Goal: Transaction & Acquisition: Book appointment/travel/reservation

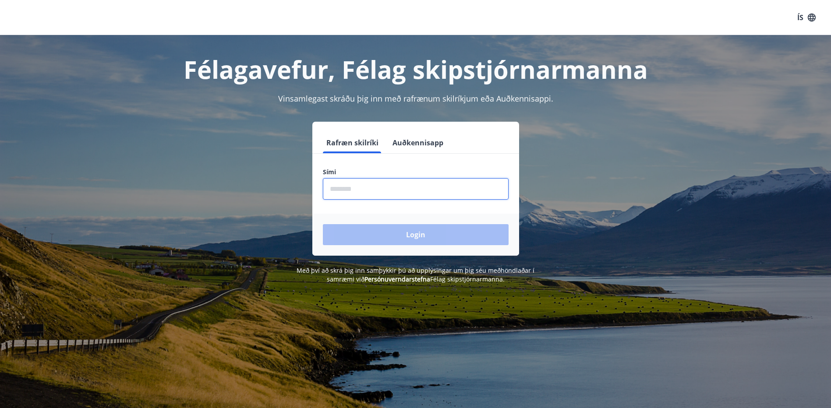
click at [329, 187] on input "phone" at bounding box center [416, 188] width 186 height 21
type input "********"
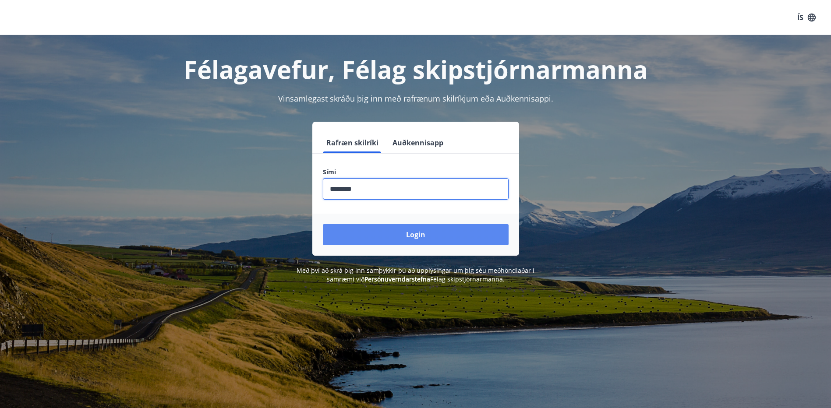
click at [420, 236] on button "Login" at bounding box center [416, 234] width 186 height 21
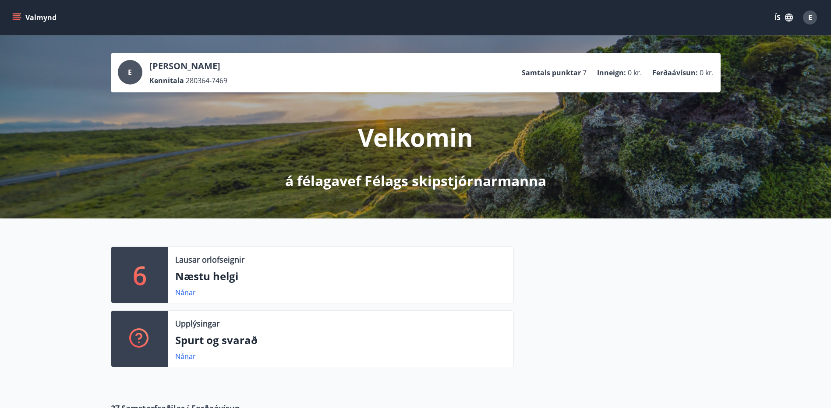
click at [17, 18] on icon "menu" at bounding box center [18, 17] width 10 height 1
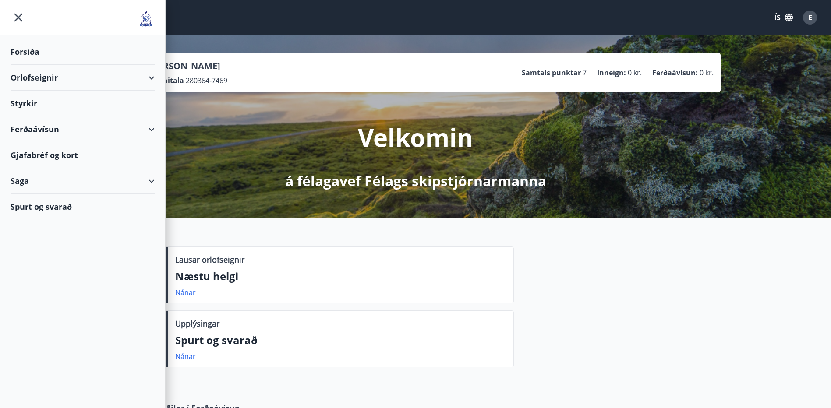
click at [43, 79] on div "Orlofseignir" at bounding box center [83, 78] width 144 height 26
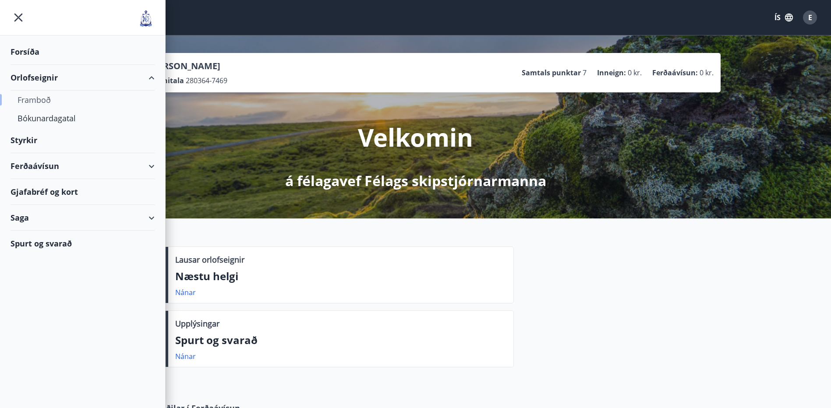
click at [39, 102] on div "Framboð" at bounding box center [83, 100] width 130 height 18
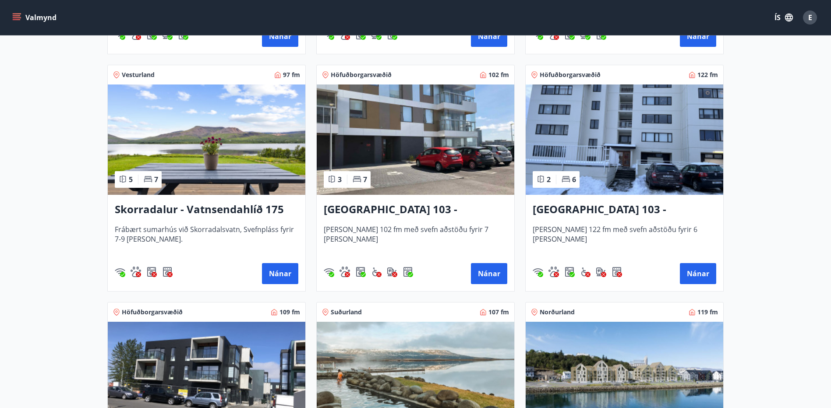
scroll to position [613, 0]
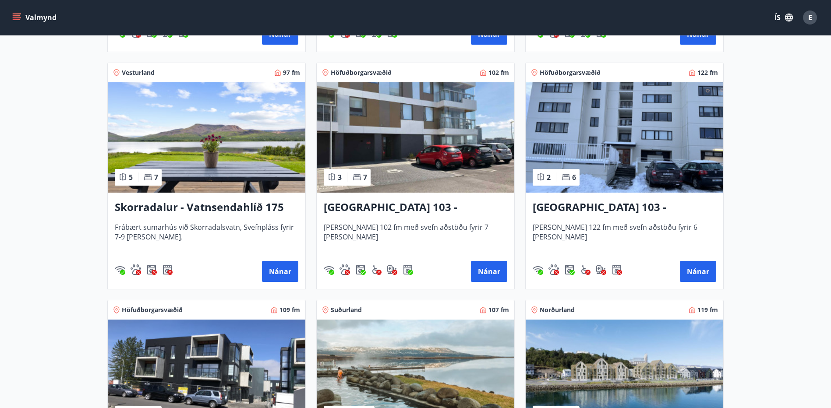
click at [417, 211] on h3 "Reykjavík 103 - Jaðarleiti 8" at bounding box center [416, 208] width 184 height 16
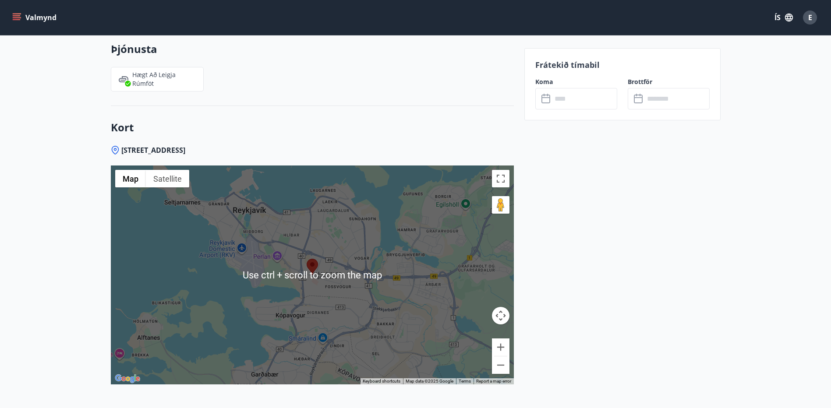
scroll to position [1447, 0]
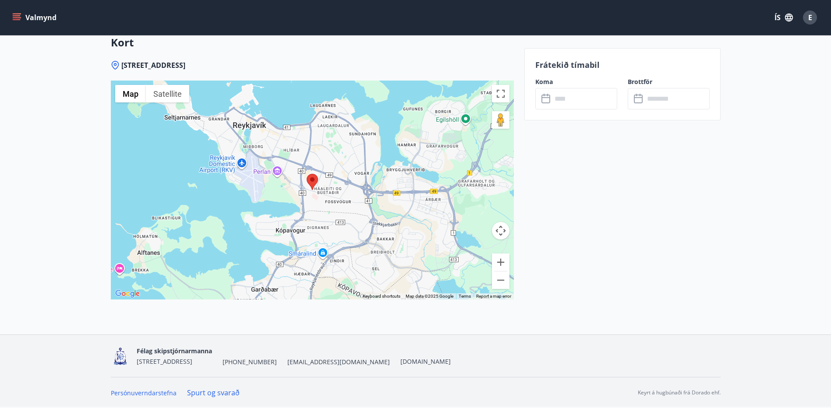
click at [327, 209] on div at bounding box center [312, 190] width 403 height 219
click at [499, 263] on button "Zoom in" at bounding box center [501, 263] width 18 height 18
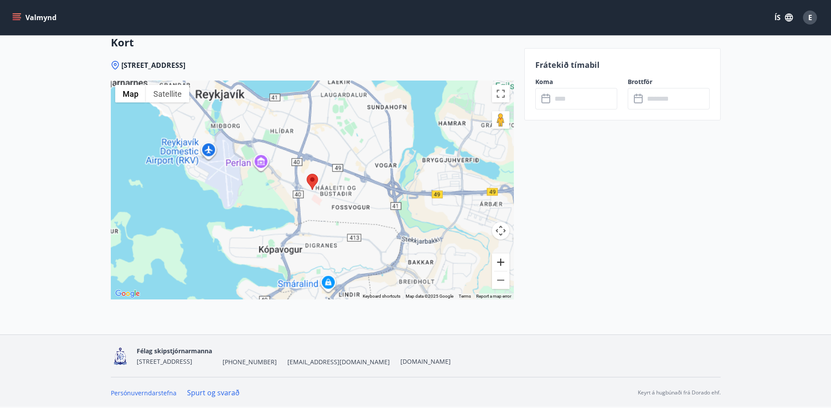
click at [499, 263] on button "Zoom in" at bounding box center [501, 263] width 18 height 18
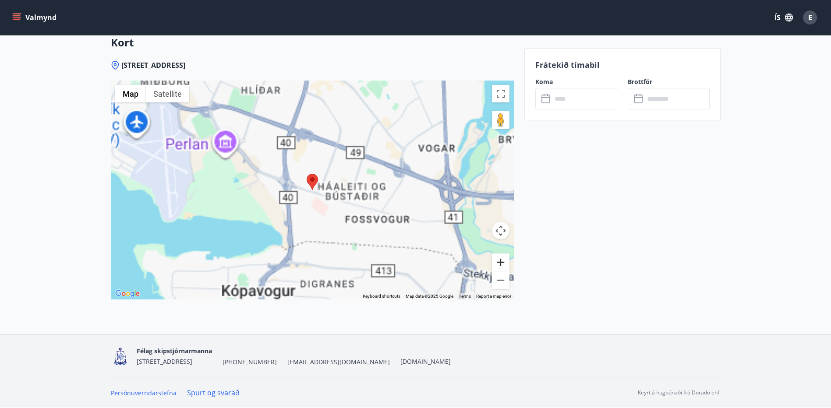
click at [499, 263] on button "Zoom in" at bounding box center [501, 263] width 18 height 18
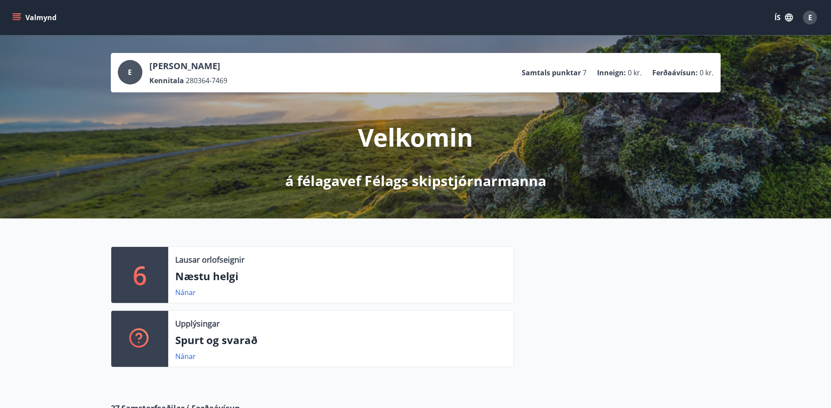
click at [14, 15] on icon "menu" at bounding box center [16, 17] width 9 height 9
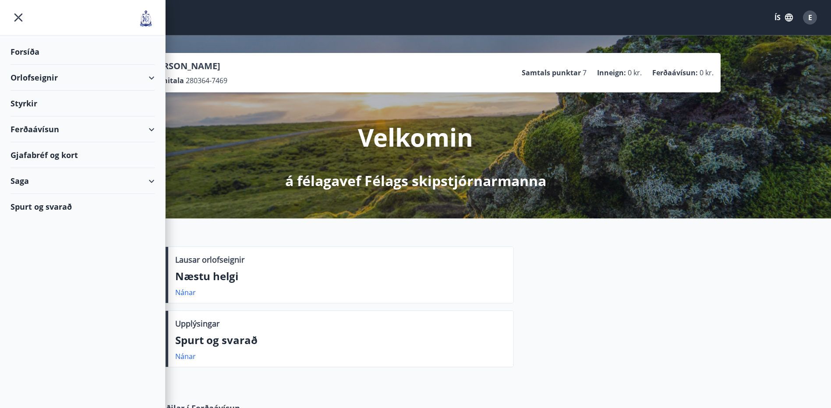
click at [33, 76] on div "Orlofseignir" at bounding box center [83, 78] width 144 height 26
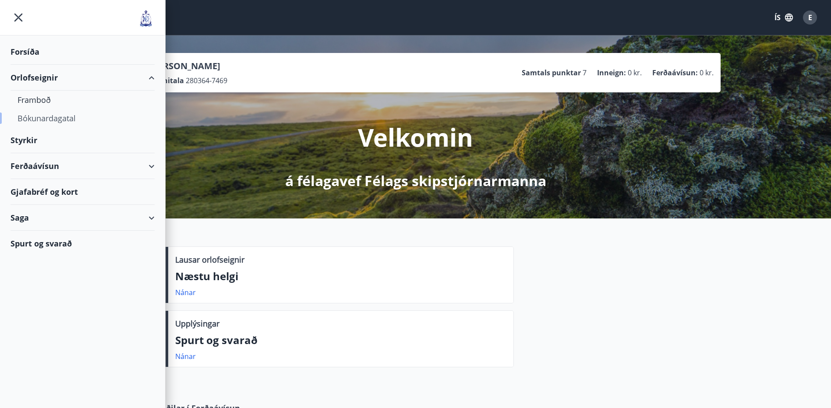
click at [44, 117] on div "Bókunardagatal" at bounding box center [83, 118] width 130 height 18
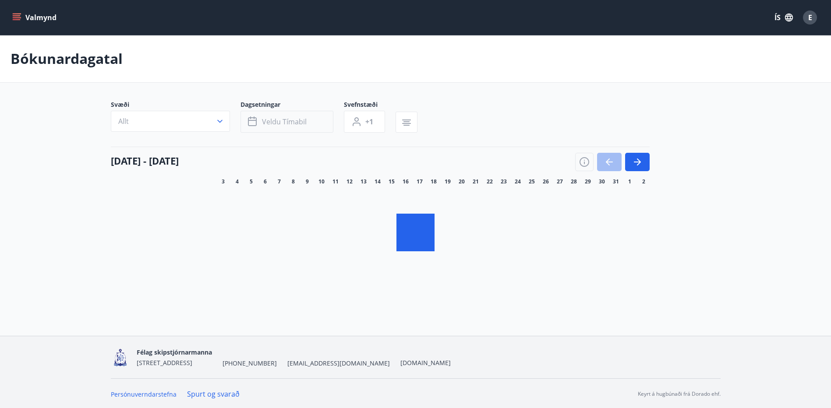
click at [311, 119] on button "Veldu tímabil" at bounding box center [286, 122] width 93 height 22
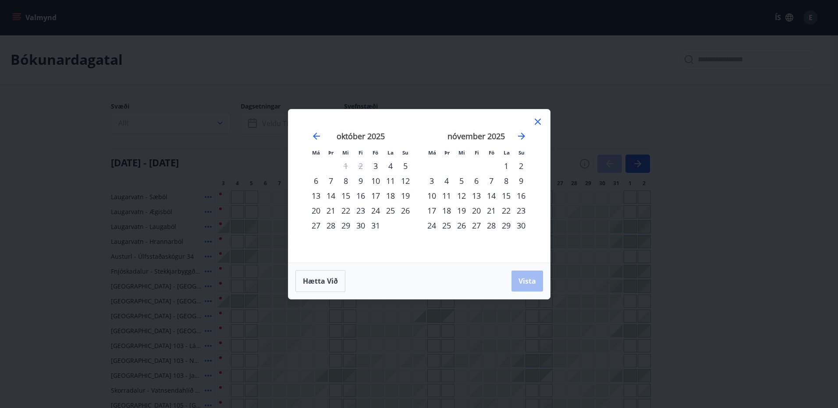
click at [360, 225] on div "30" at bounding box center [360, 225] width 15 height 15
click at [506, 165] on div "1" at bounding box center [505, 166] width 15 height 15
click at [523, 284] on span "Vista" at bounding box center [527, 281] width 18 height 10
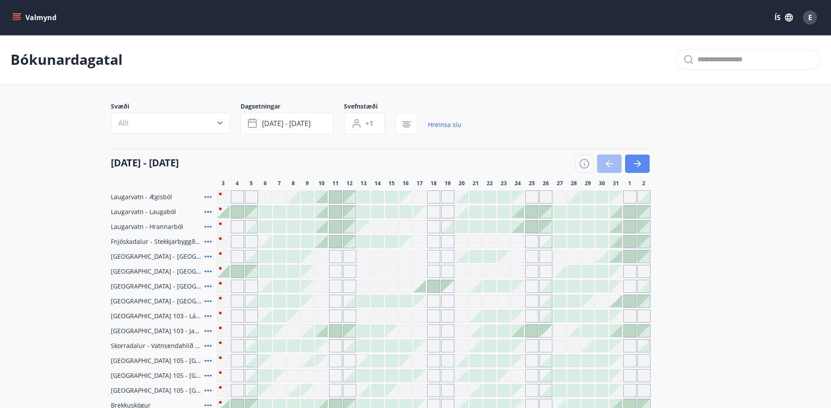
click at [640, 165] on icon "button" at bounding box center [637, 164] width 11 height 11
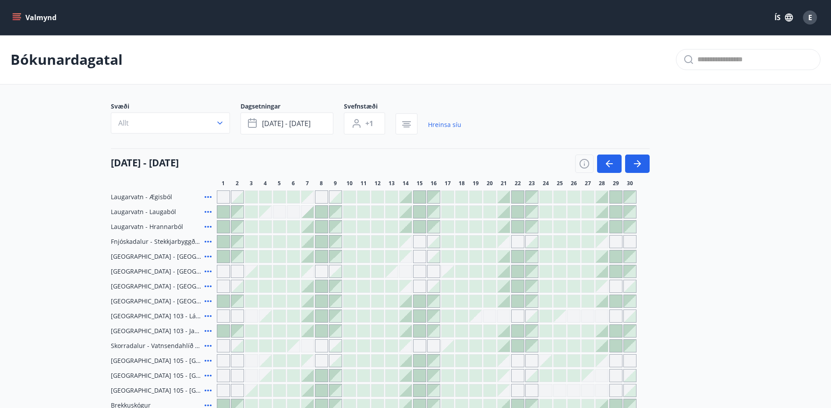
click at [18, 16] on icon "menu" at bounding box center [17, 15] width 8 height 1
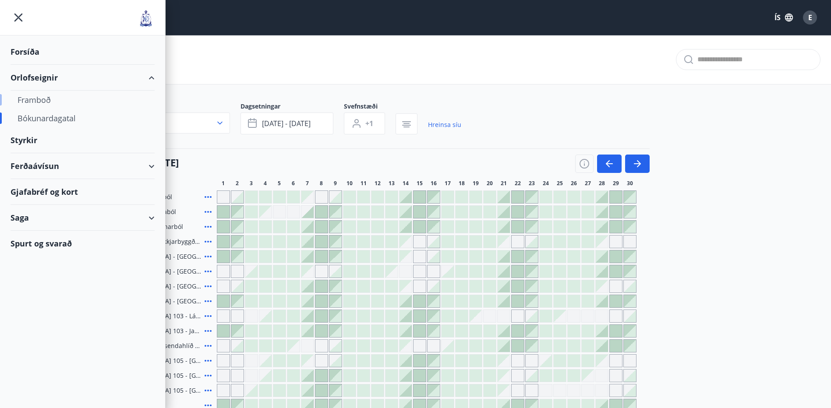
click at [37, 101] on div "Framboð" at bounding box center [83, 100] width 130 height 18
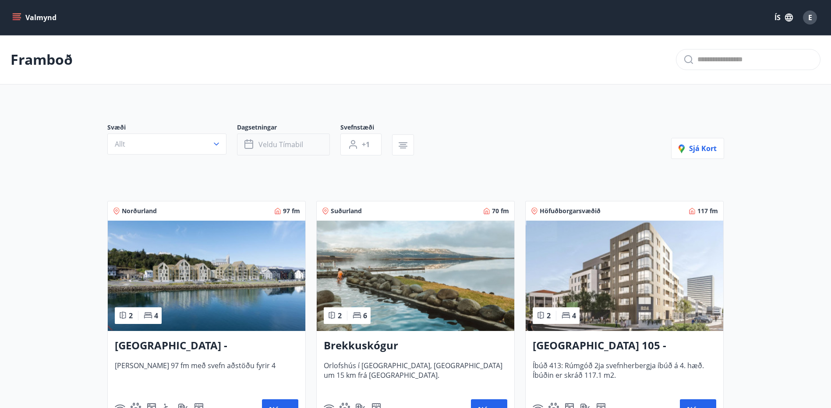
click at [304, 145] on button "Veldu tímabil" at bounding box center [283, 145] width 93 height 22
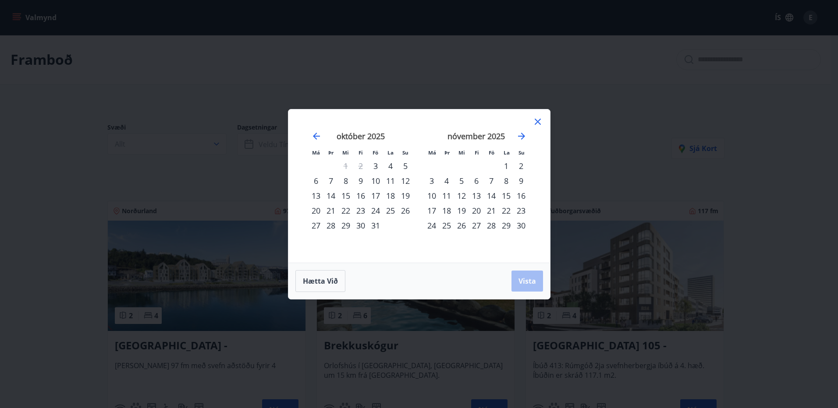
click at [361, 228] on div "30" at bounding box center [360, 225] width 15 height 15
click at [507, 166] on div "1" at bounding box center [505, 166] width 15 height 15
click at [531, 282] on span "Vista" at bounding box center [527, 281] width 18 height 10
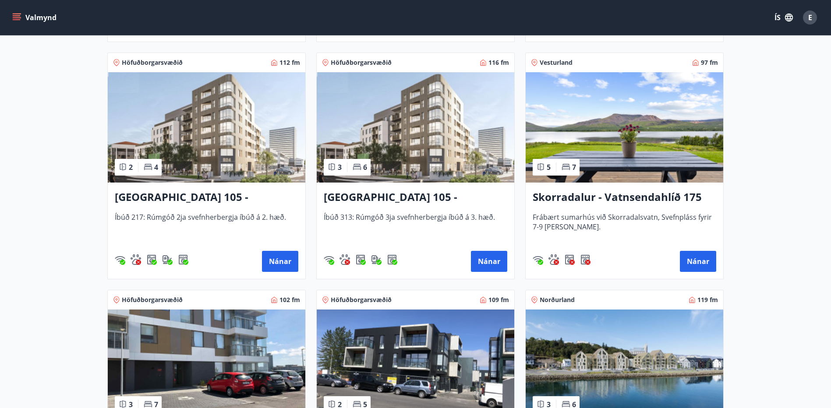
scroll to position [526, 0]
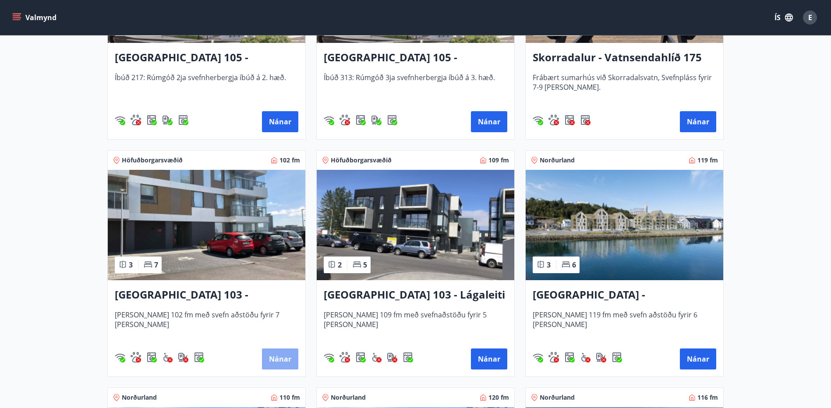
click at [278, 360] on button "Nánar" at bounding box center [280, 359] width 36 height 21
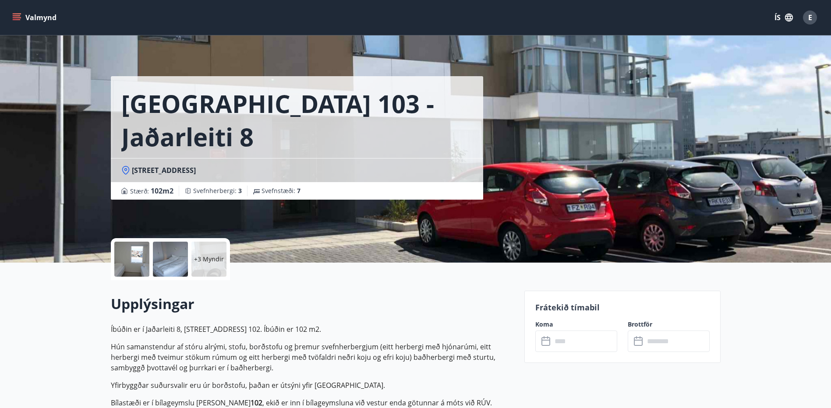
click at [597, 337] on input "text" at bounding box center [584, 341] width 65 height 21
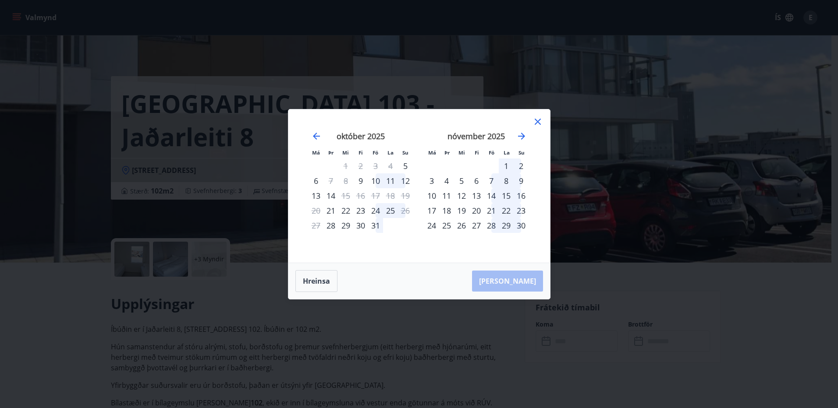
click at [359, 227] on div "30" at bounding box center [360, 225] width 15 height 15
click at [506, 166] on div "1" at bounding box center [505, 166] width 15 height 15
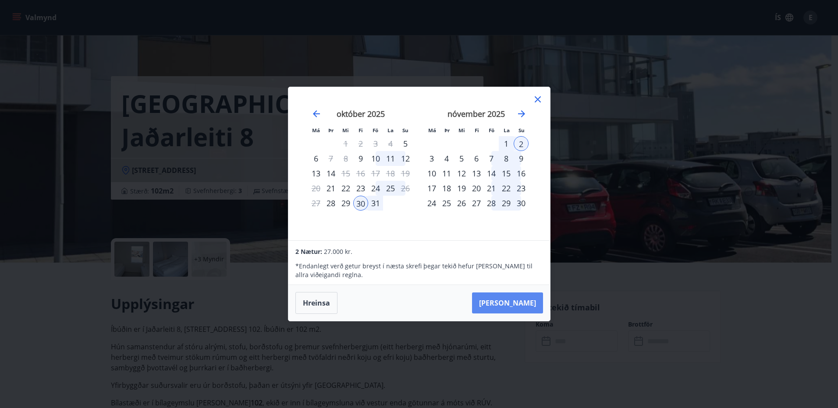
click at [516, 304] on button "Taka Frá" at bounding box center [507, 303] width 71 height 21
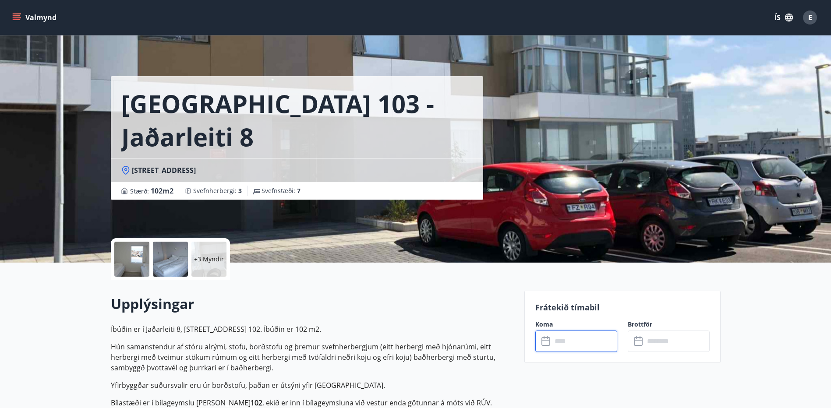
type input "******"
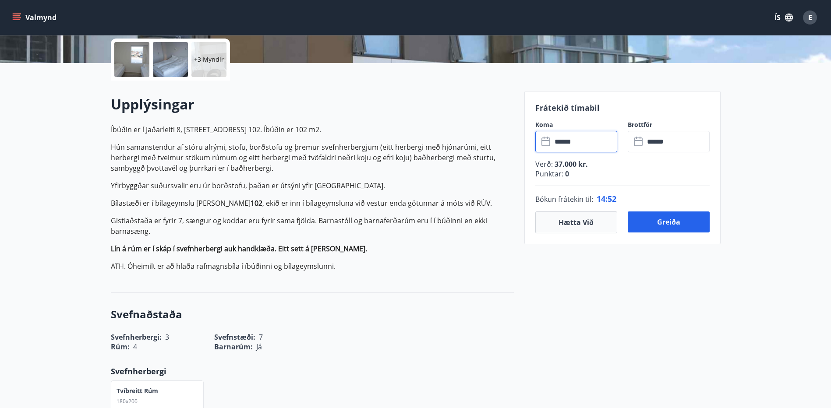
scroll to position [219, 0]
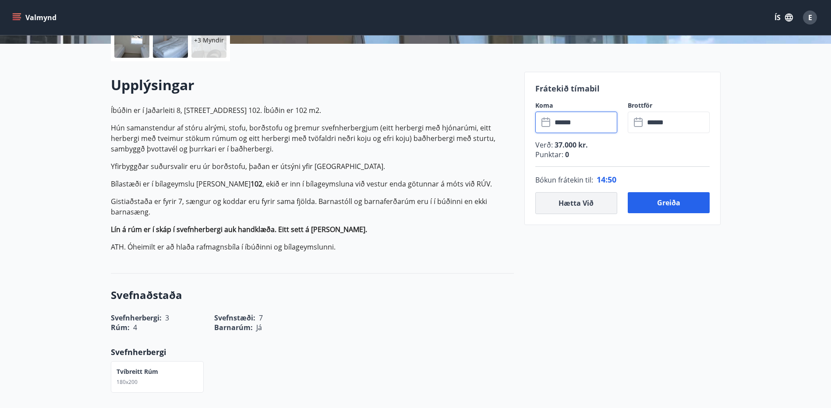
click at [573, 202] on button "Hætta við" at bounding box center [576, 203] width 82 height 22
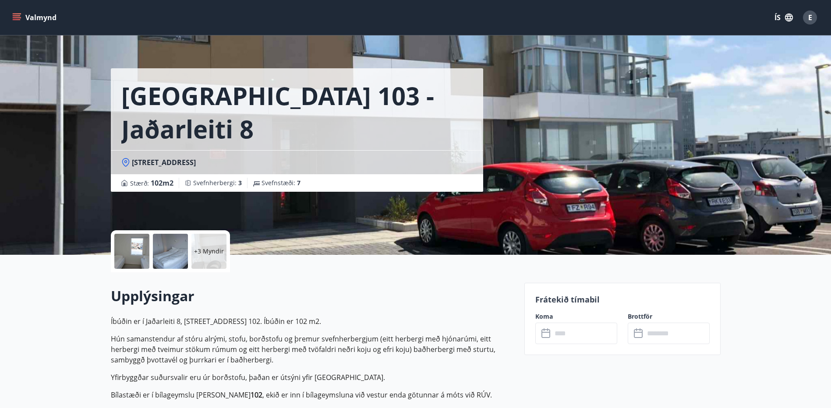
scroll to position [0, 0]
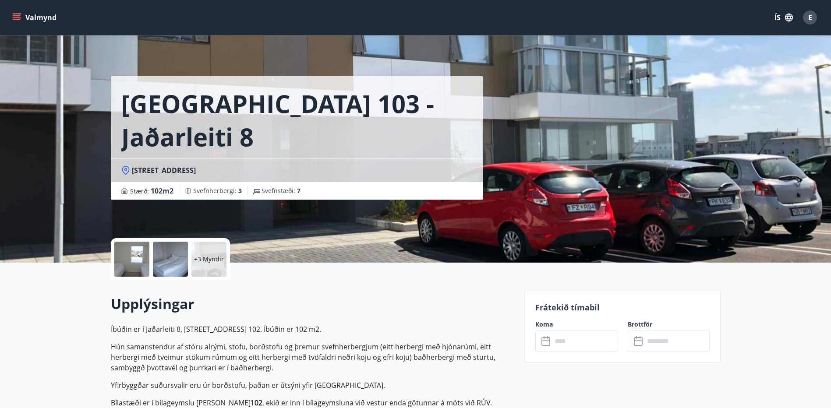
click at [206, 259] on p "+3 Myndir" at bounding box center [209, 259] width 30 height 9
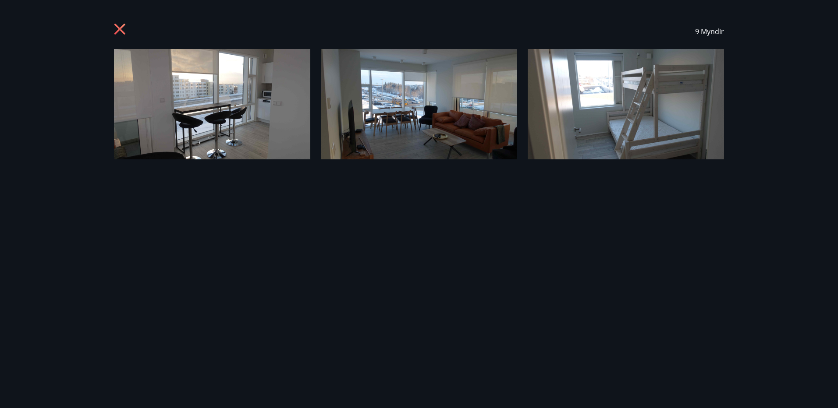
click at [535, 191] on div "9 Myndir" at bounding box center [418, 204] width 631 height 380
click at [120, 32] on icon at bounding box center [121, 30] width 14 height 14
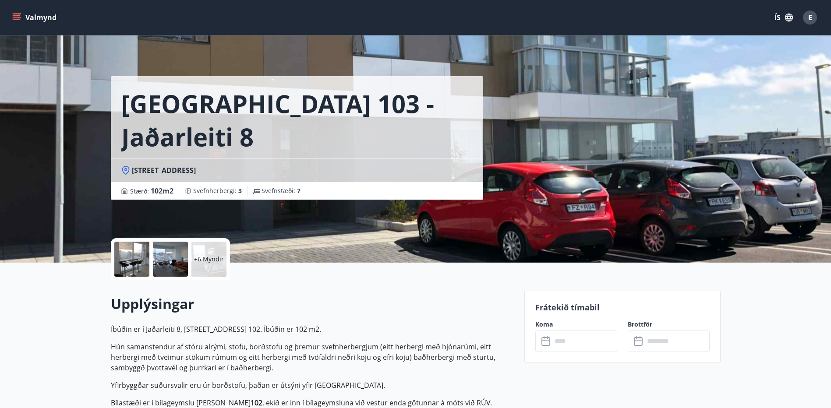
click at [134, 258] on div at bounding box center [131, 259] width 35 height 35
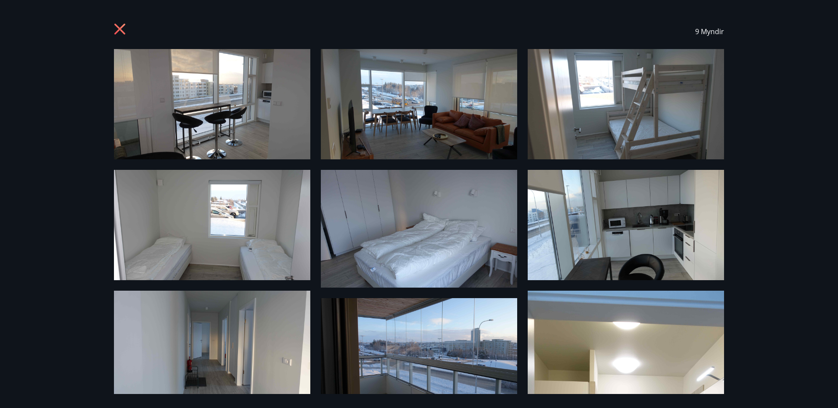
click at [228, 105] on img at bounding box center [212, 104] width 196 height 110
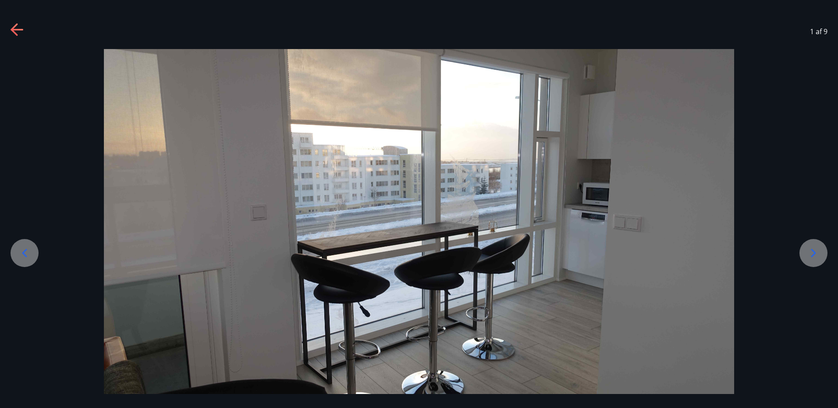
click at [814, 253] on icon at bounding box center [813, 253] width 5 height 8
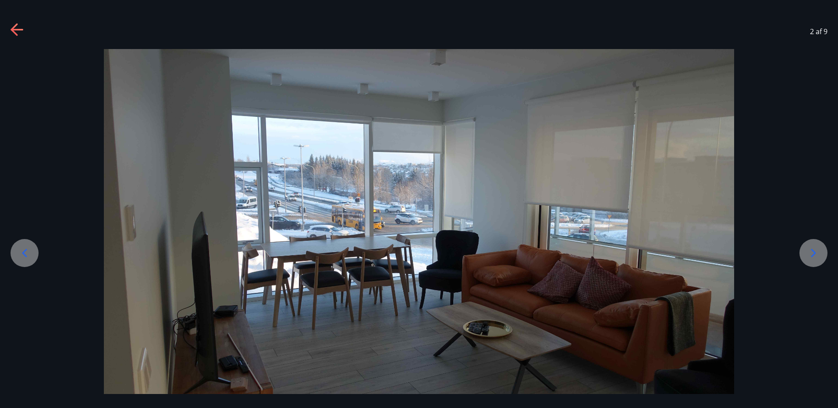
click at [814, 250] on icon at bounding box center [813, 253] width 14 height 14
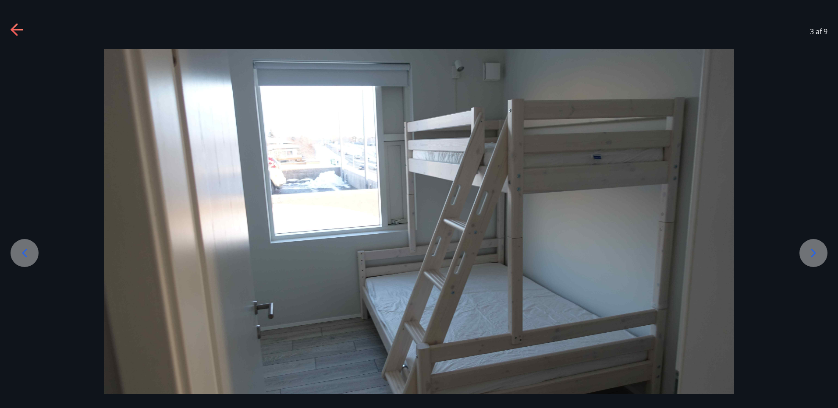
click at [814, 250] on icon at bounding box center [813, 253] width 14 height 14
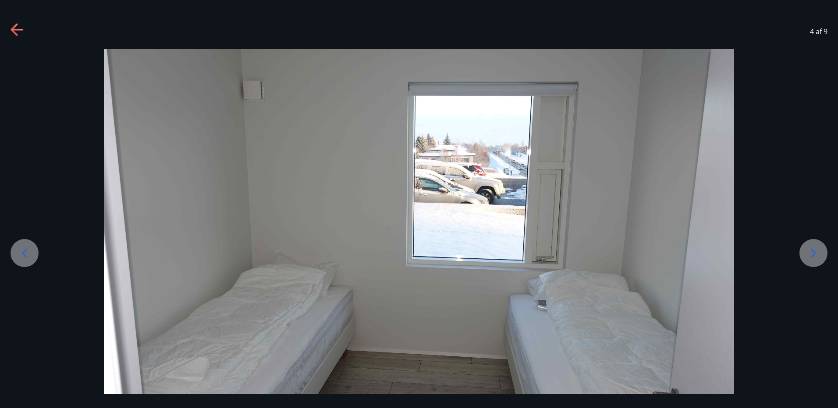
click at [814, 250] on icon at bounding box center [813, 253] width 14 height 14
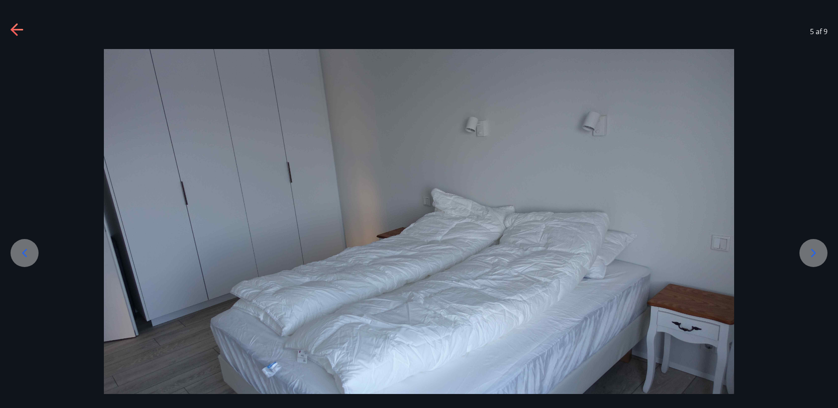
click at [814, 250] on icon at bounding box center [813, 253] width 14 height 14
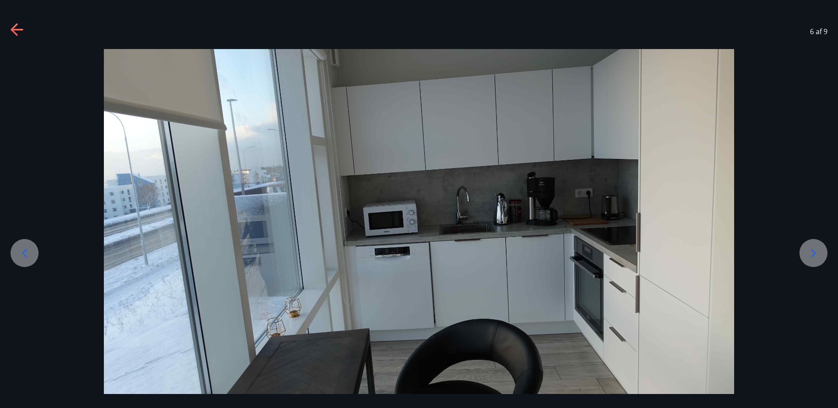
click at [814, 250] on icon at bounding box center [813, 253] width 14 height 14
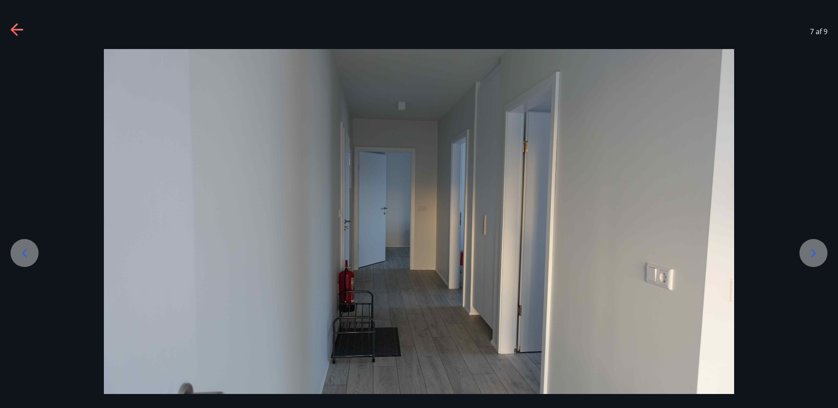
click at [814, 250] on icon at bounding box center [813, 253] width 14 height 14
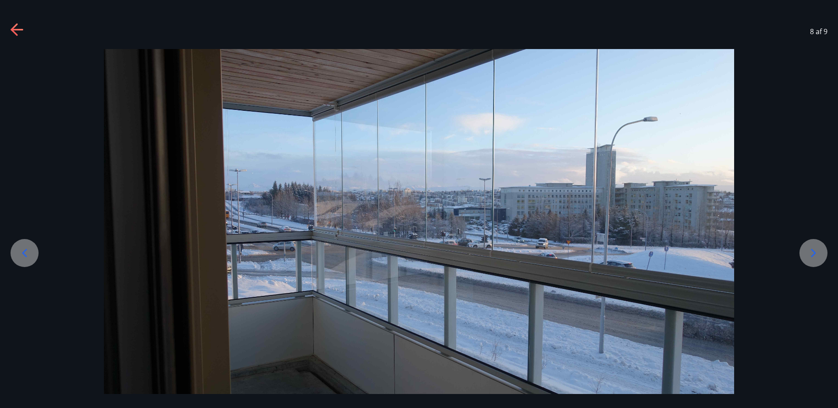
click at [814, 250] on icon at bounding box center [813, 253] width 14 height 14
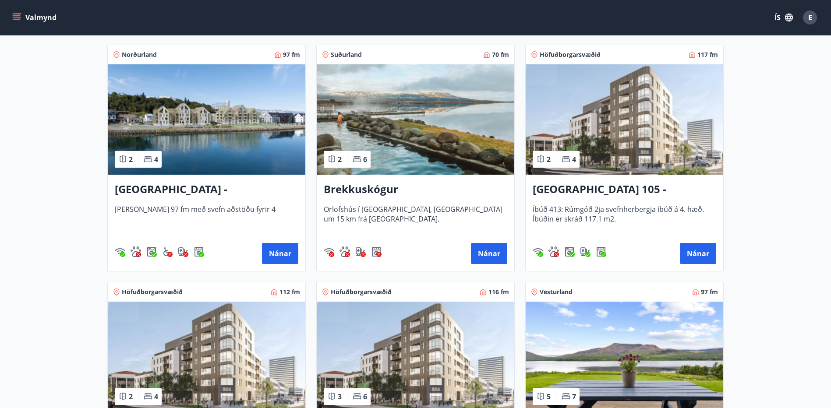
scroll to position [175, 0]
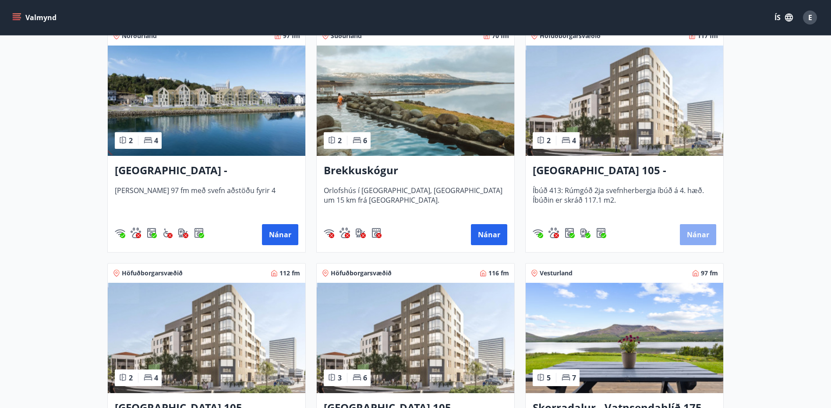
click at [694, 237] on button "Nánar" at bounding box center [698, 234] width 36 height 21
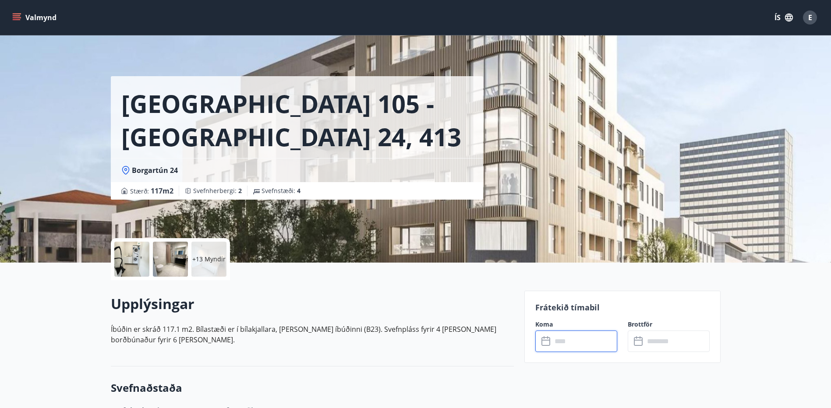
click at [573, 340] on input "text" at bounding box center [584, 341] width 65 height 21
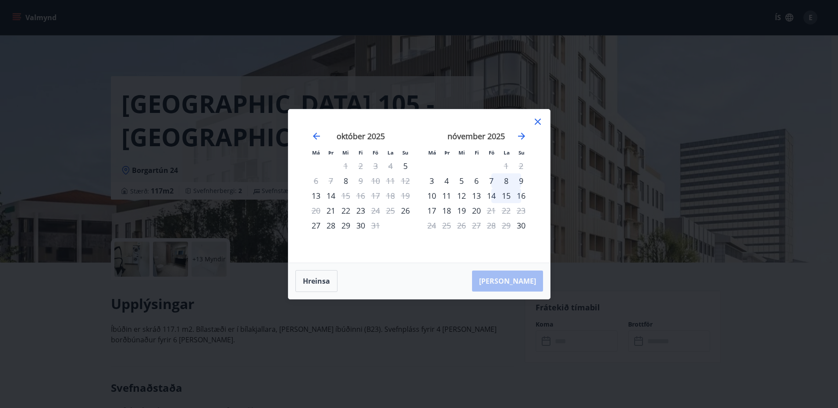
drag, startPoint x: 535, startPoint y: 120, endPoint x: 537, endPoint y: 128, distance: 8.1
click at [534, 120] on icon at bounding box center [537, 122] width 11 height 11
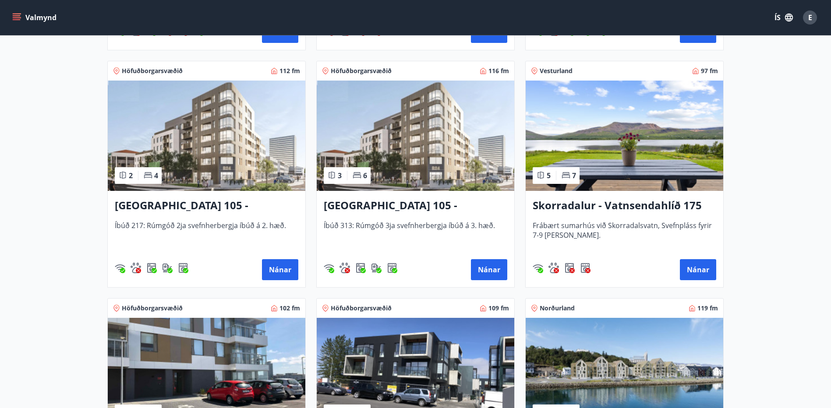
scroll to position [350, 0]
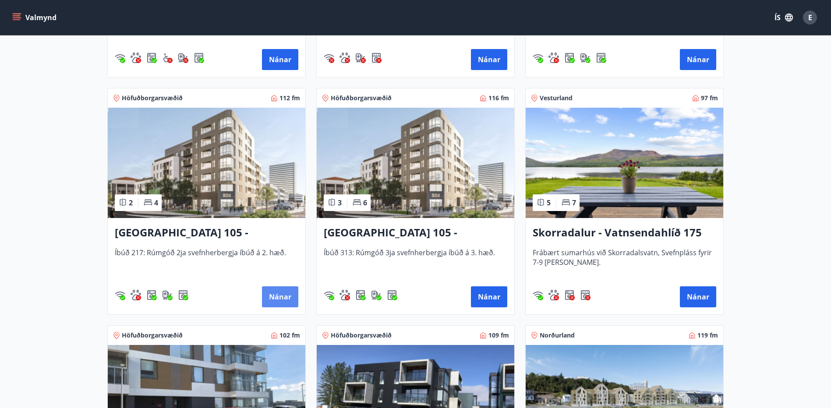
click at [283, 297] on button "Nánar" at bounding box center [280, 296] width 36 height 21
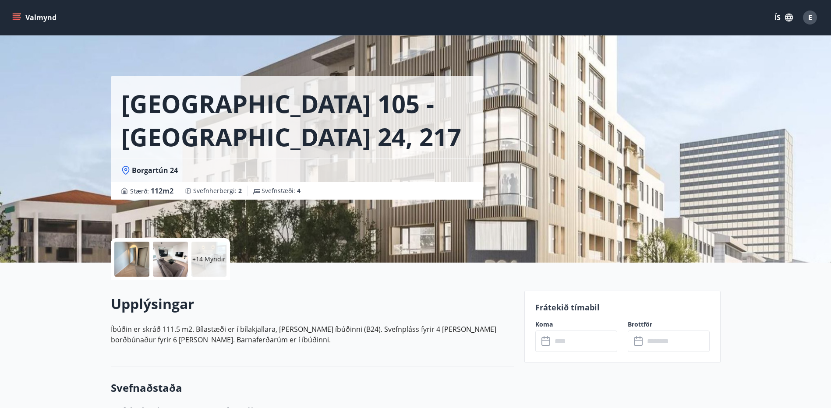
click at [573, 343] on input "text" at bounding box center [584, 341] width 65 height 21
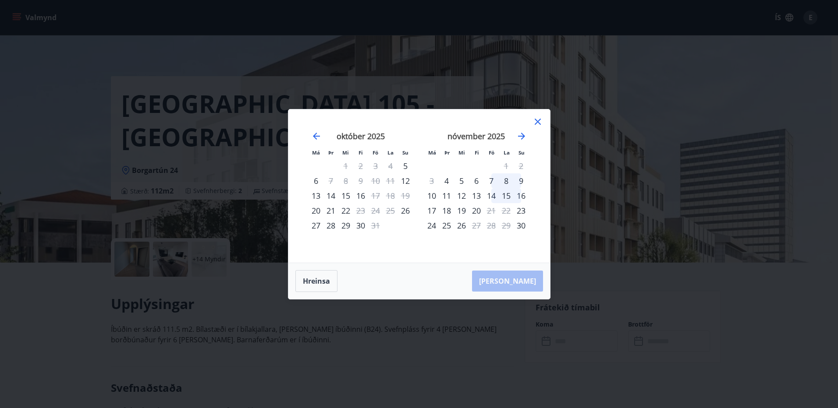
click at [537, 122] on icon at bounding box center [537, 122] width 6 height 6
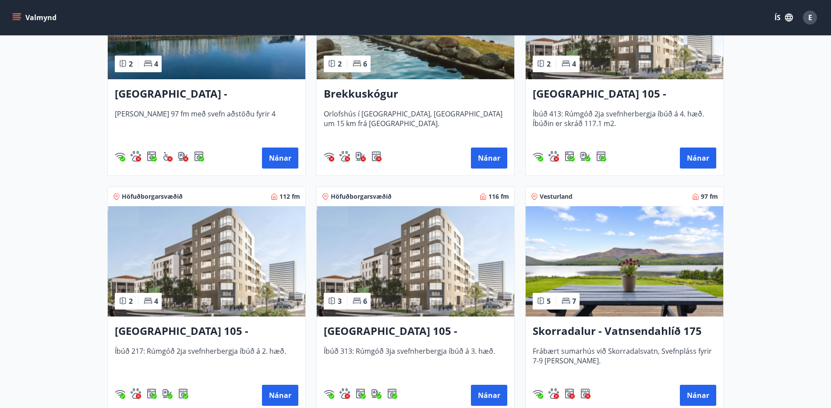
scroll to position [263, 0]
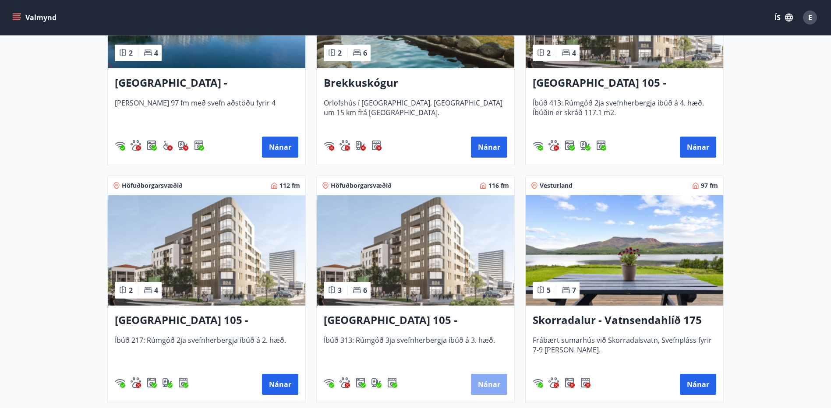
click at [490, 389] on button "Nánar" at bounding box center [489, 384] width 36 height 21
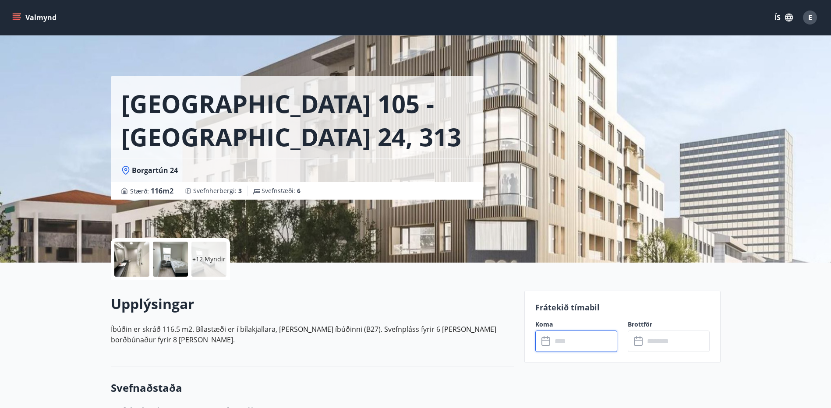
click at [560, 342] on input "text" at bounding box center [584, 341] width 65 height 21
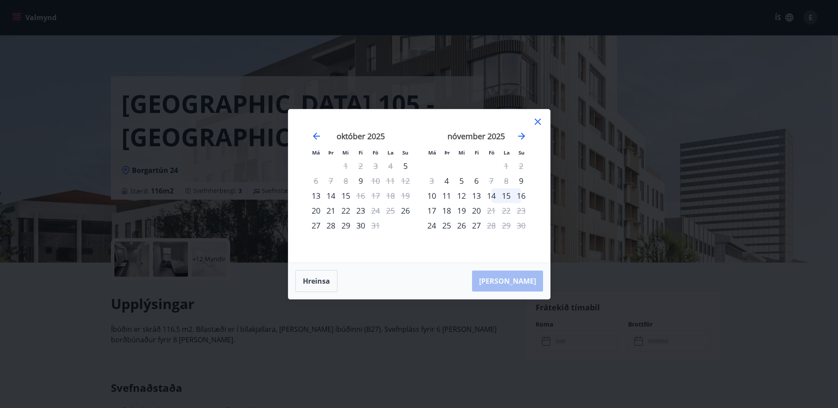
click at [538, 121] on icon at bounding box center [537, 122] width 6 height 6
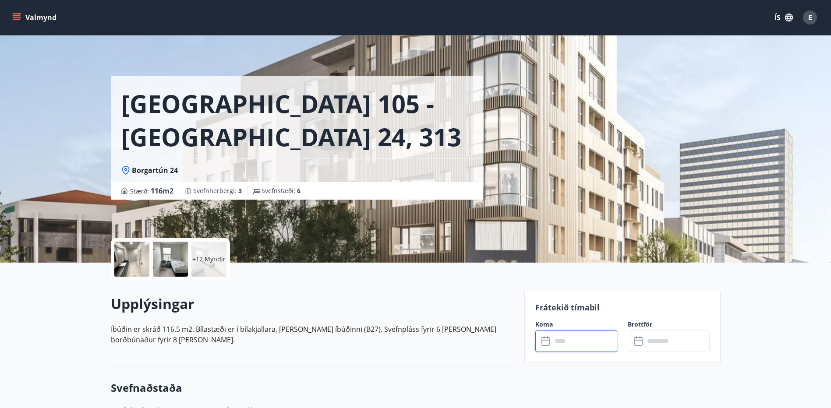
click at [426, 299] on h2 "Upplýsingar" at bounding box center [312, 303] width 403 height 19
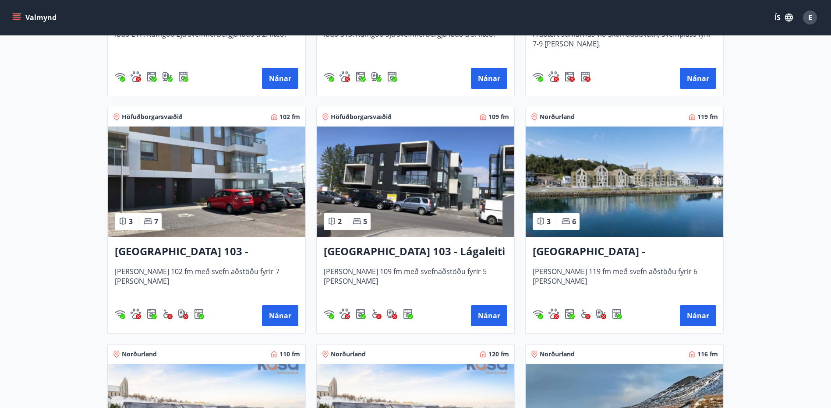
scroll to position [569, 0]
click at [485, 316] on button "Nánar" at bounding box center [489, 315] width 36 height 21
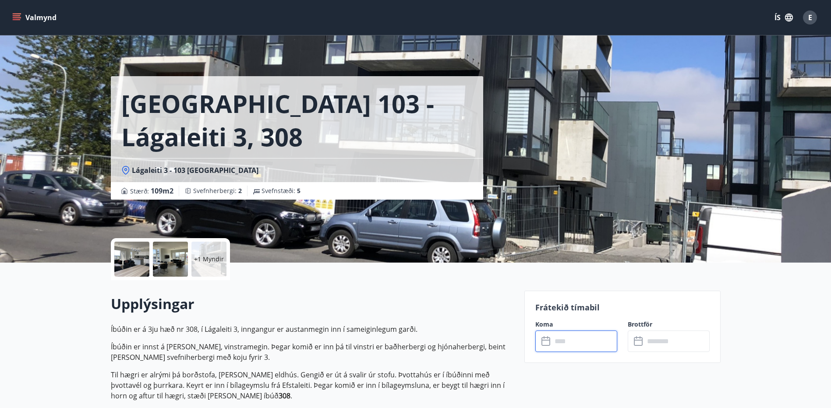
click at [574, 339] on input "text" at bounding box center [584, 341] width 65 height 21
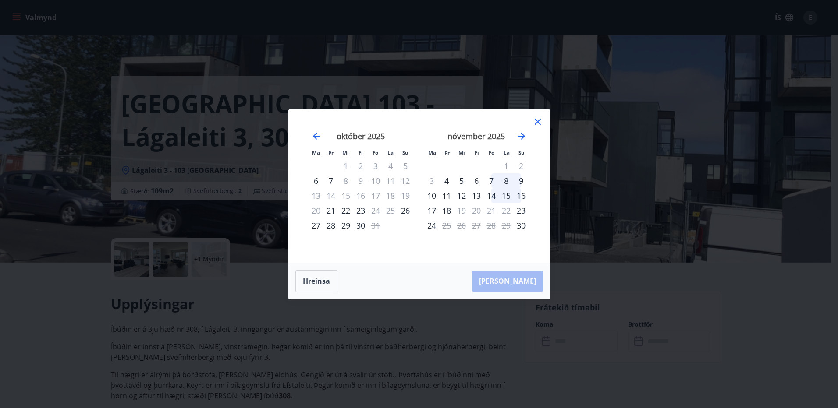
click at [536, 123] on icon at bounding box center [537, 122] width 6 height 6
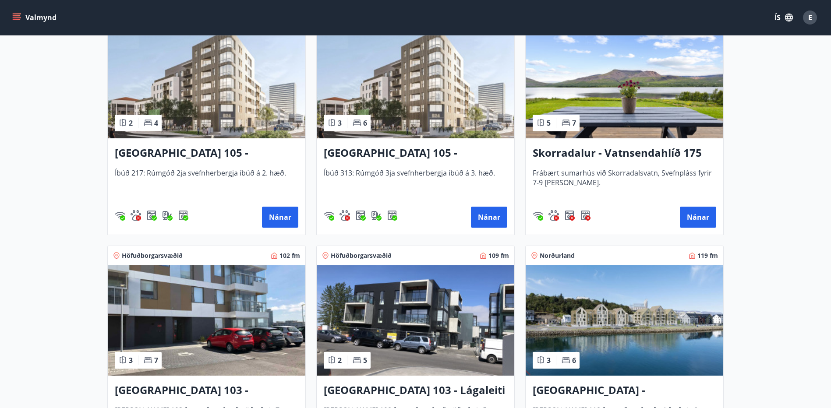
scroll to position [438, 0]
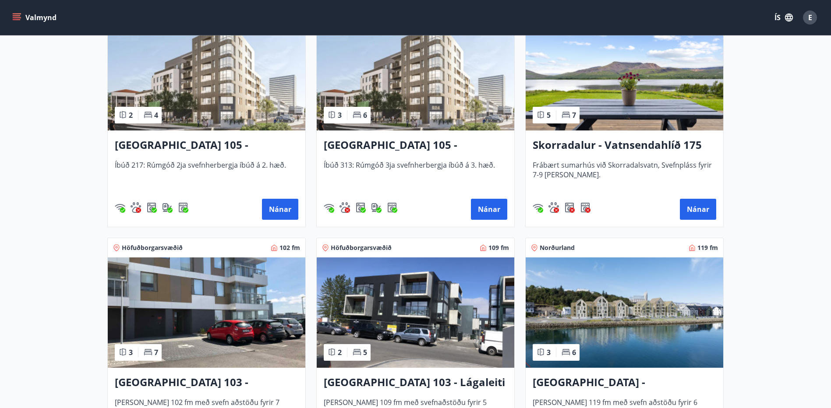
click at [230, 310] on img at bounding box center [207, 313] width 198 height 110
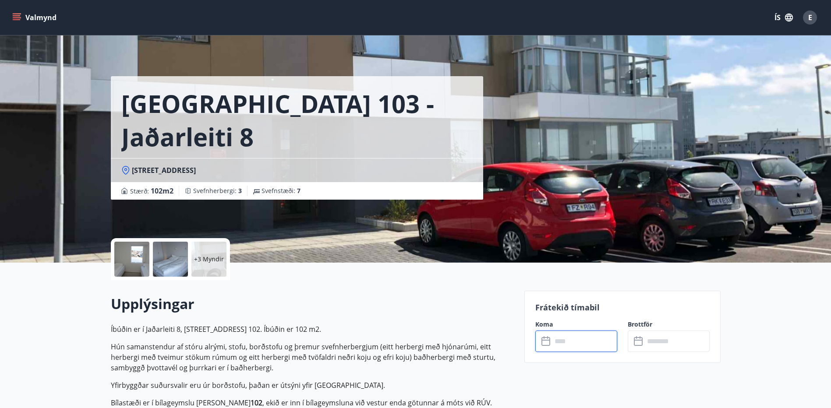
click at [575, 340] on input "text" at bounding box center [584, 341] width 65 height 21
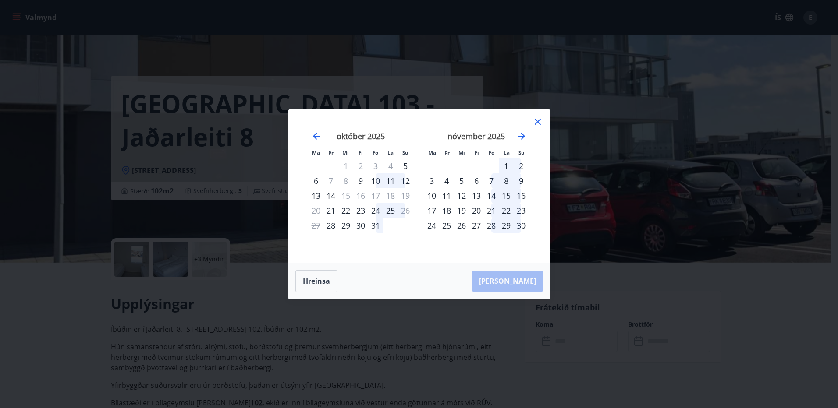
click at [375, 226] on div "31" at bounding box center [375, 225] width 15 height 15
click at [507, 165] on div "1" at bounding box center [505, 166] width 15 height 15
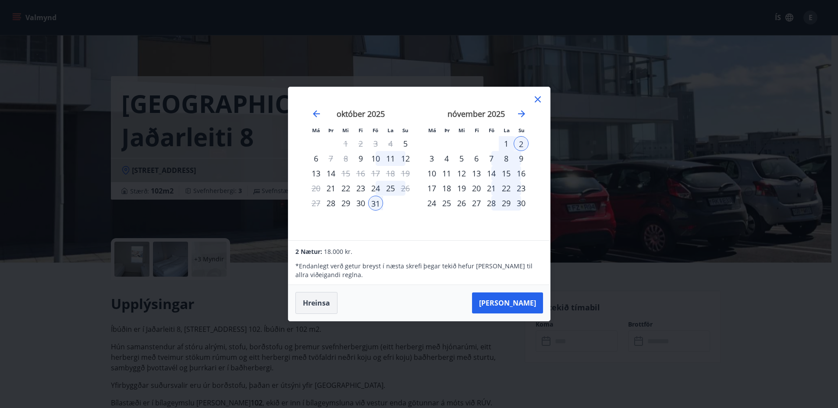
click at [315, 306] on button "Hreinsa" at bounding box center [316, 303] width 42 height 22
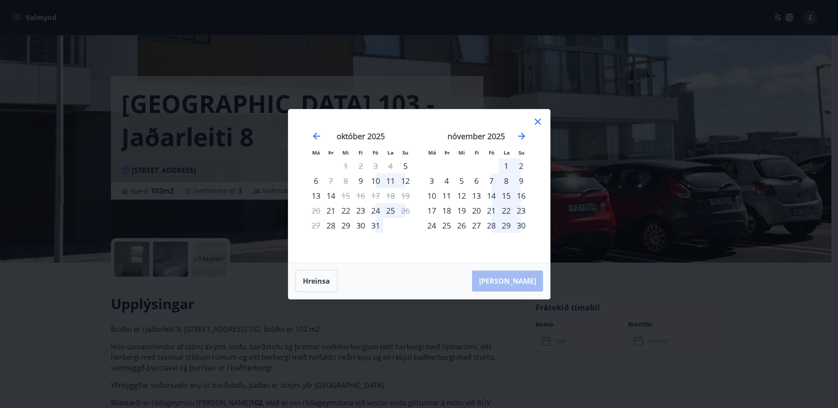
click at [362, 226] on div "30" at bounding box center [360, 225] width 15 height 15
click at [375, 226] on div "31" at bounding box center [375, 225] width 15 height 15
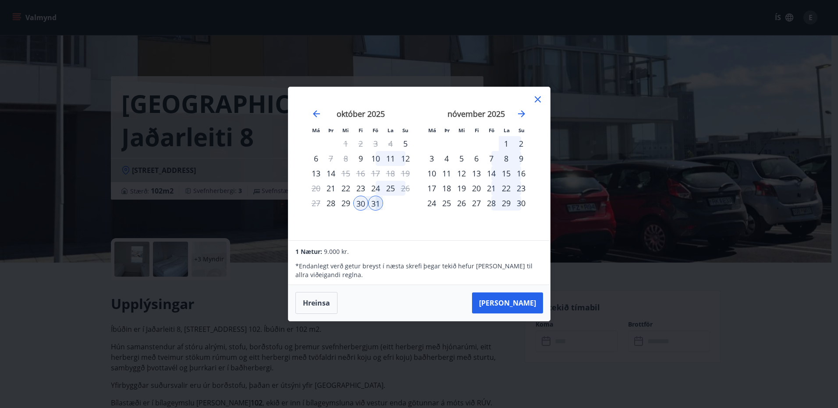
click at [316, 306] on button "Hreinsa" at bounding box center [316, 303] width 42 height 22
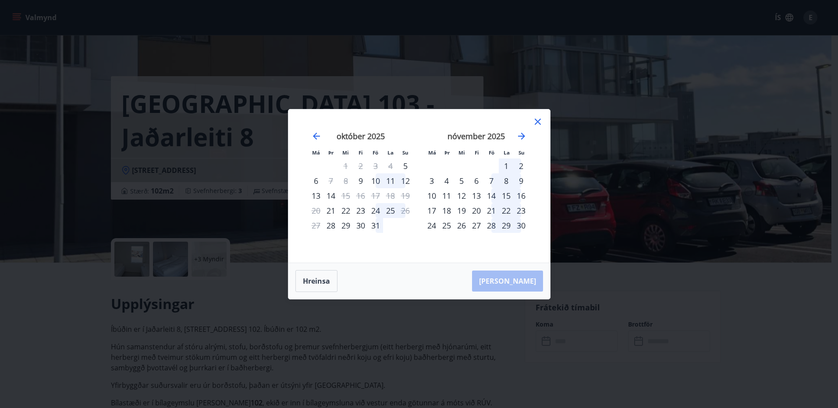
click at [361, 225] on div "30" at bounding box center [360, 225] width 15 height 15
click at [506, 166] on div "1" at bounding box center [505, 166] width 15 height 15
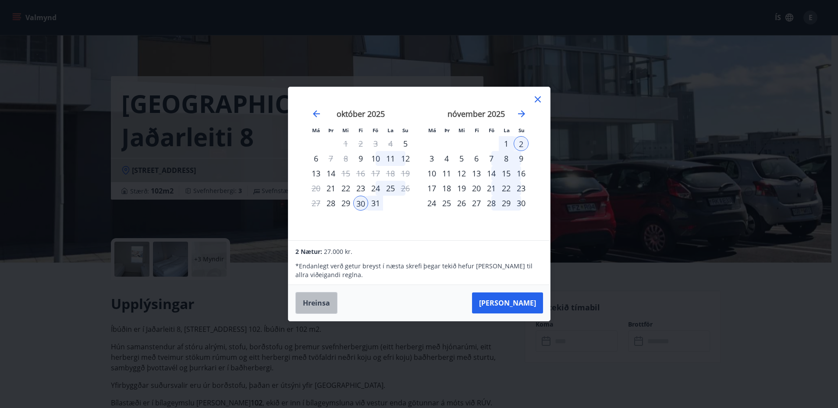
click at [316, 305] on button "Hreinsa" at bounding box center [316, 303] width 42 height 22
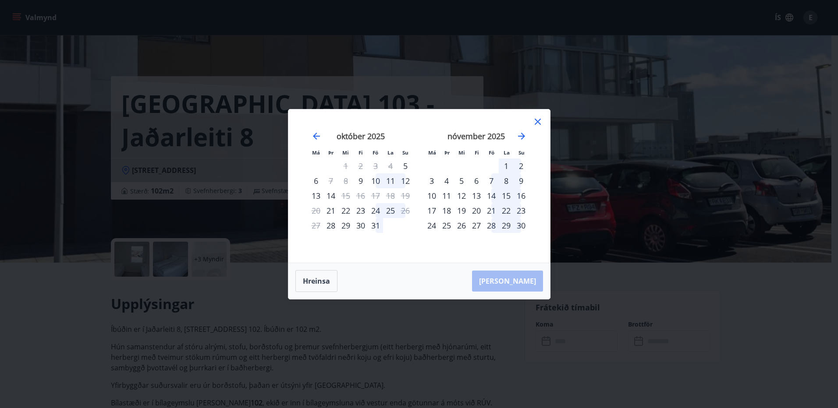
click at [537, 122] on icon at bounding box center [537, 122] width 6 height 6
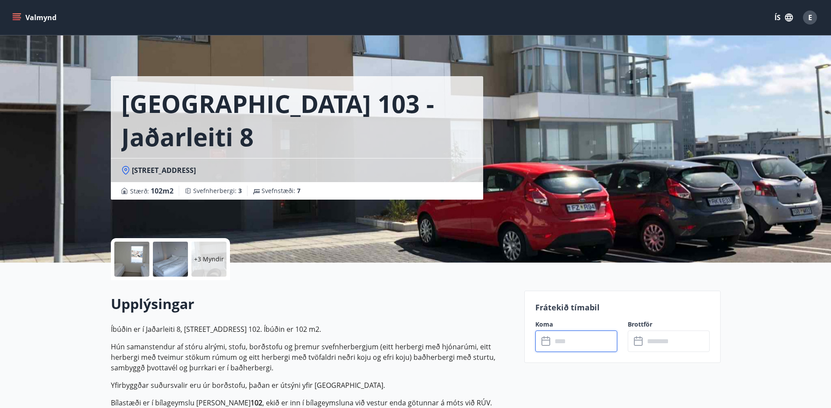
click at [406, 290] on div "Upplýsingar Íbúðin er í Jaðarleiti 8, fyrstu hæð, nr. 102. Íbúðin er 102 m2. Hú…" at bounding box center [312, 386] width 403 height 212
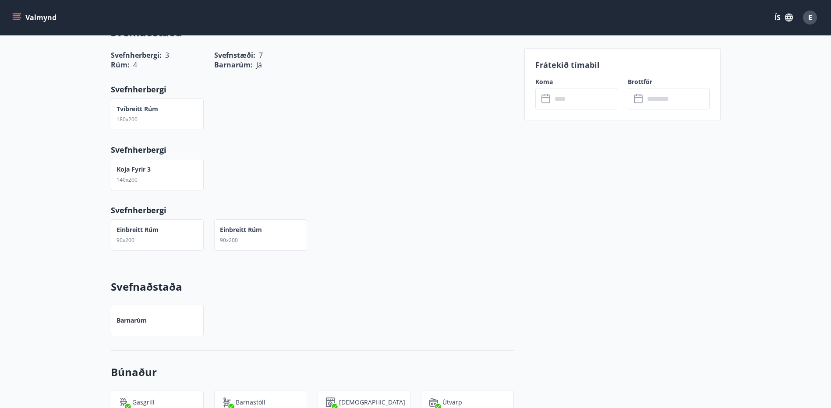
scroll to position [175, 0]
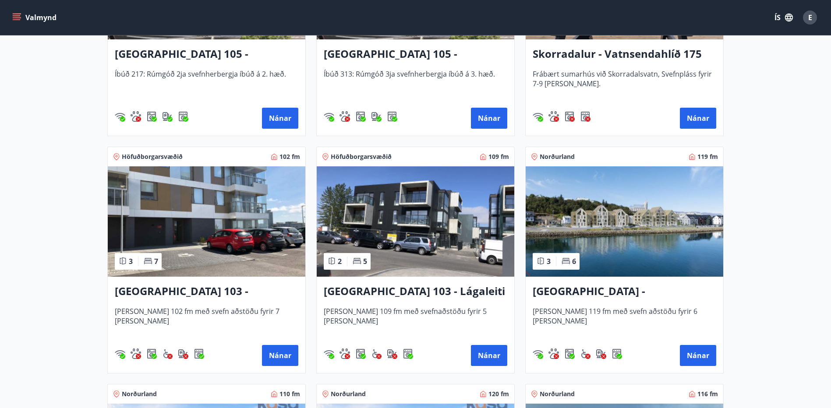
scroll to position [603, 0]
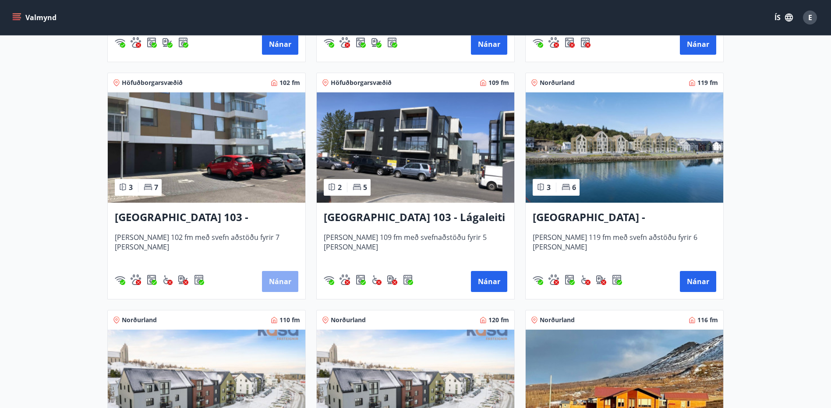
click at [283, 284] on button "Nánar" at bounding box center [280, 281] width 36 height 21
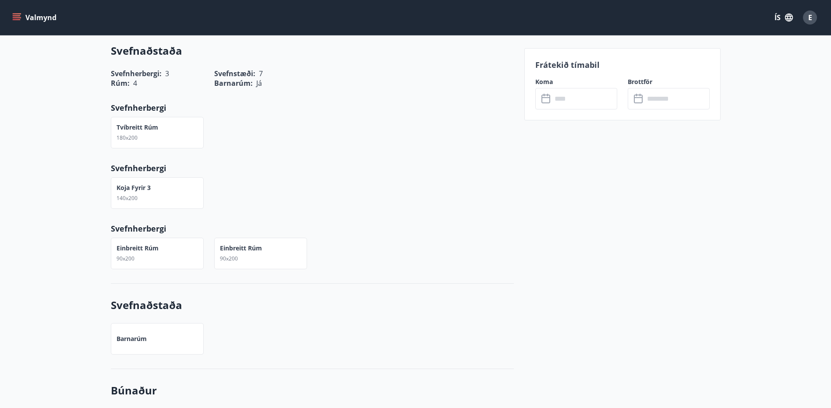
scroll to position [438, 0]
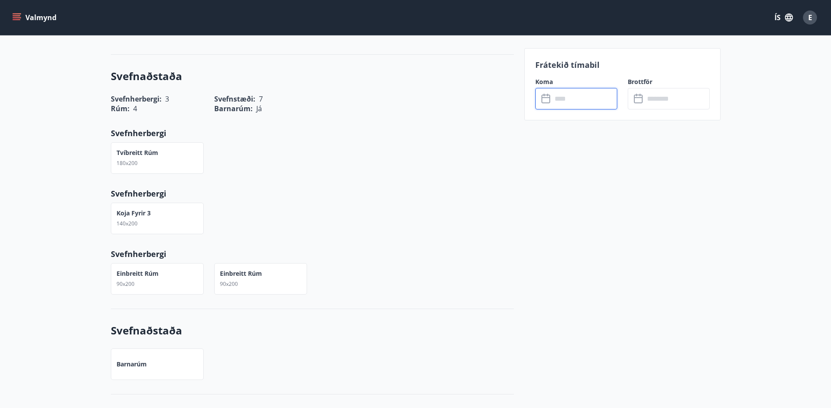
click at [582, 99] on input "text" at bounding box center [584, 98] width 65 height 21
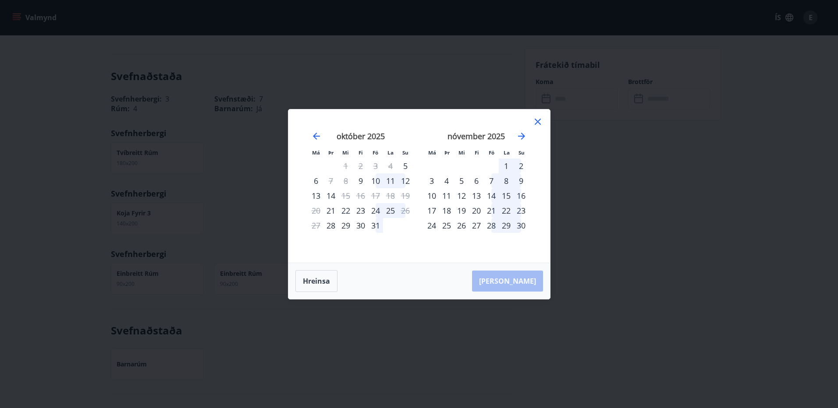
click at [360, 226] on div "30" at bounding box center [360, 225] width 15 height 15
click at [379, 226] on div "31" at bounding box center [375, 225] width 15 height 15
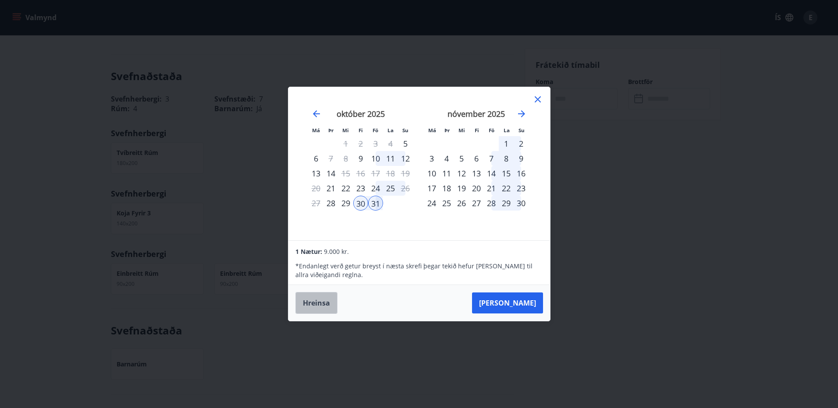
click at [318, 308] on button "Hreinsa" at bounding box center [316, 303] width 42 height 22
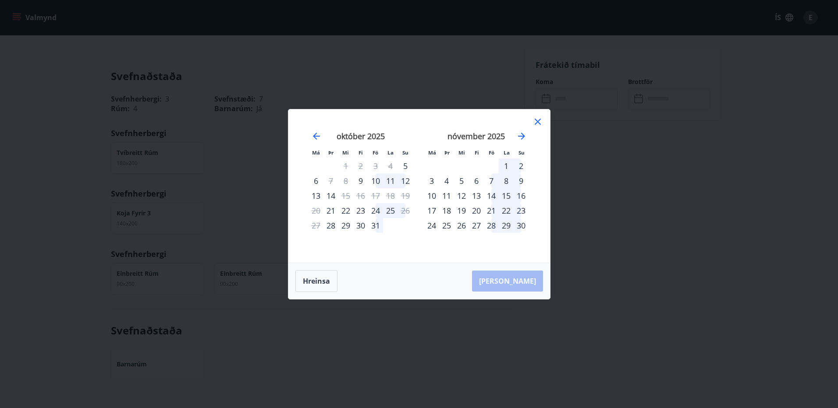
click at [378, 227] on div "31" at bounding box center [375, 225] width 15 height 15
click at [506, 166] on div "1" at bounding box center [505, 166] width 15 height 15
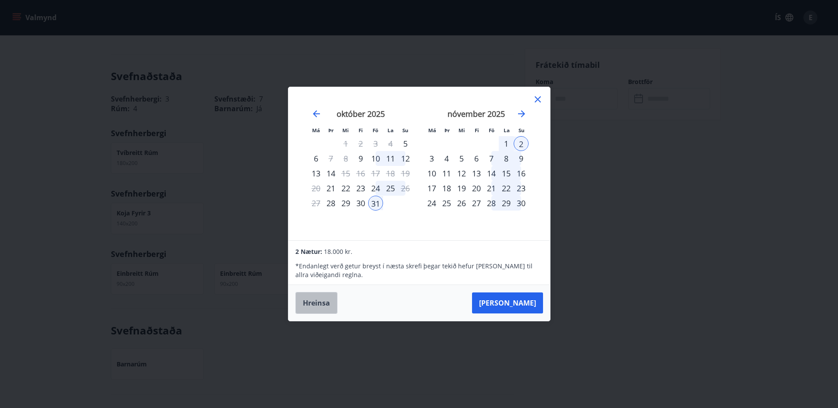
click at [314, 301] on button "Hreinsa" at bounding box center [316, 303] width 42 height 22
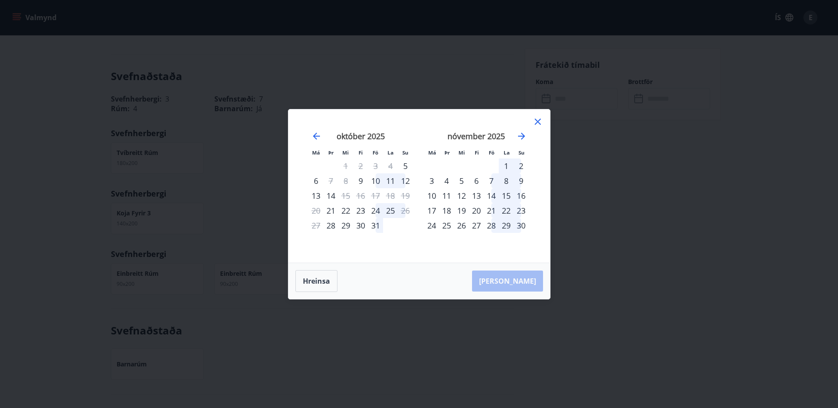
click at [358, 225] on div "30" at bounding box center [360, 225] width 15 height 15
click at [506, 164] on div "1" at bounding box center [505, 166] width 15 height 15
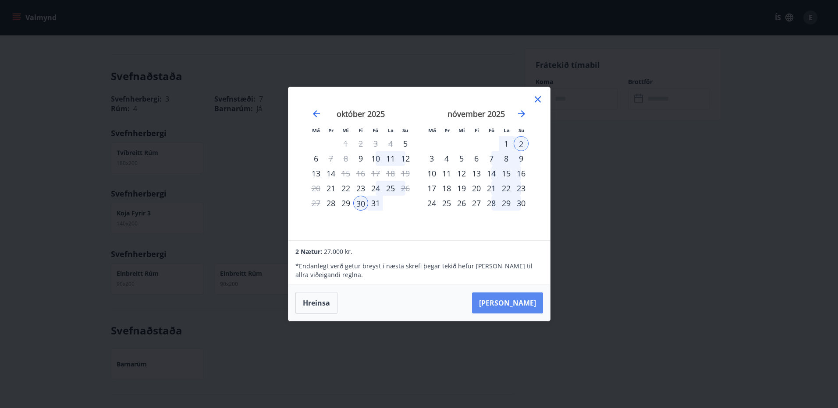
click at [522, 304] on button "Taka Frá" at bounding box center [507, 303] width 71 height 21
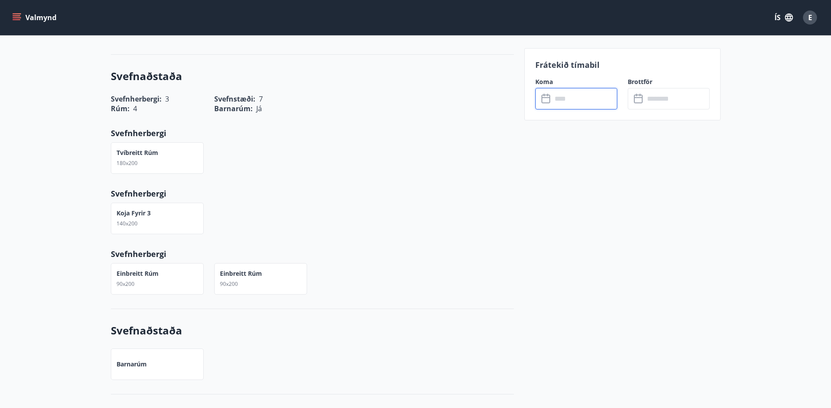
type input "******"
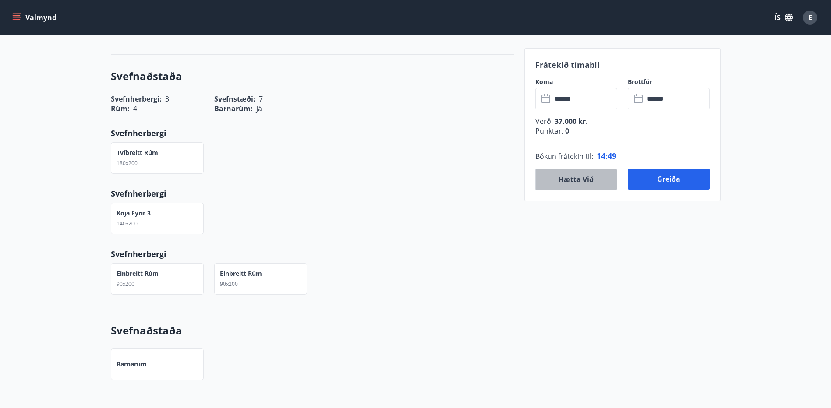
click at [582, 178] on button "Hætta við" at bounding box center [576, 180] width 82 height 22
